Goal: Task Accomplishment & Management: Manage account settings

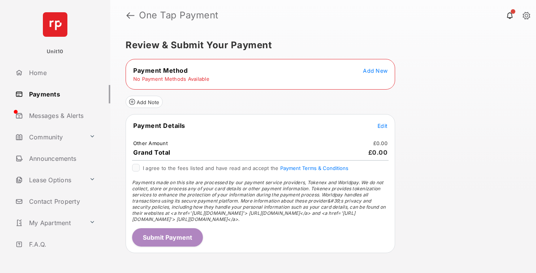
click at [375, 70] on span "Add New" at bounding box center [375, 70] width 25 height 7
